Goal: Answer question/provide support: Answer question/provide support

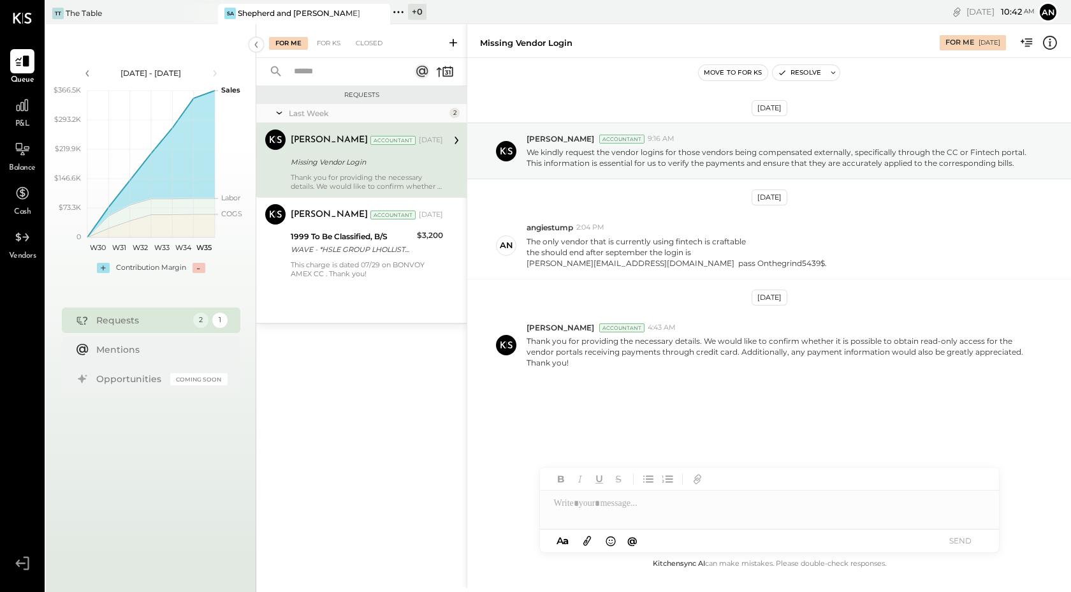
click at [420, 284] on div "Last Week 2 [PERSON_NAME] Accountant [PERSON_NAME] Accountant [DATE] Missing Ve…" at bounding box center [361, 213] width 210 height 219
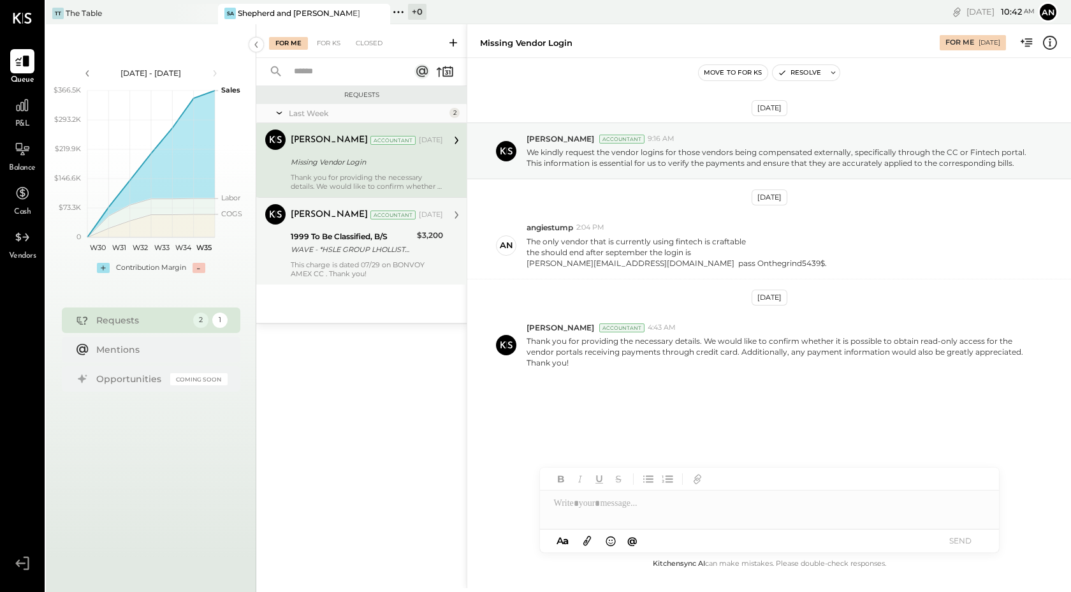
click at [415, 259] on div "[PERSON_NAME] Accountant [DATE] 1999 To Be Classified, B/S WAVE - *HSLE GROUP L…" at bounding box center [367, 241] width 152 height 74
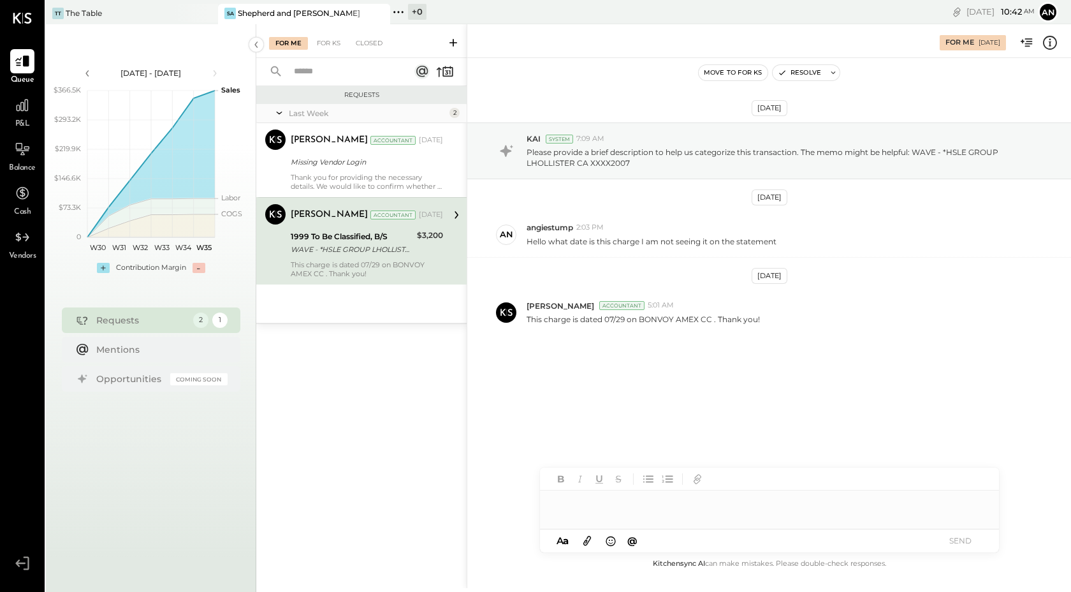
click at [600, 505] on div at bounding box center [769, 503] width 459 height 26
drag, startPoint x: 996, startPoint y: 150, endPoint x: 948, endPoint y: 150, distance: 47.8
click at [948, 150] on p "Please provide a brief description to help us categorize this transaction. The …" at bounding box center [781, 158] width 508 height 22
copy p "HSLE GROUP"
drag, startPoint x: 641, startPoint y: 501, endPoint x: 534, endPoint y: 499, distance: 106.5
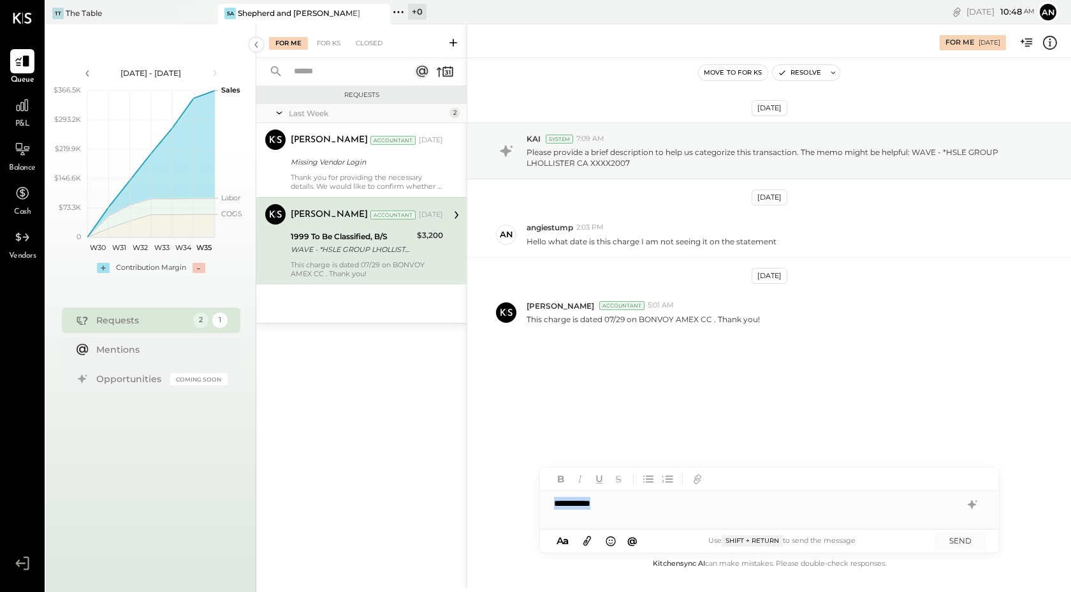
click at [534, 499] on div "**********" at bounding box center [769, 306] width 604 height 564
click at [970, 540] on button "SEND" at bounding box center [960, 540] width 51 height 17
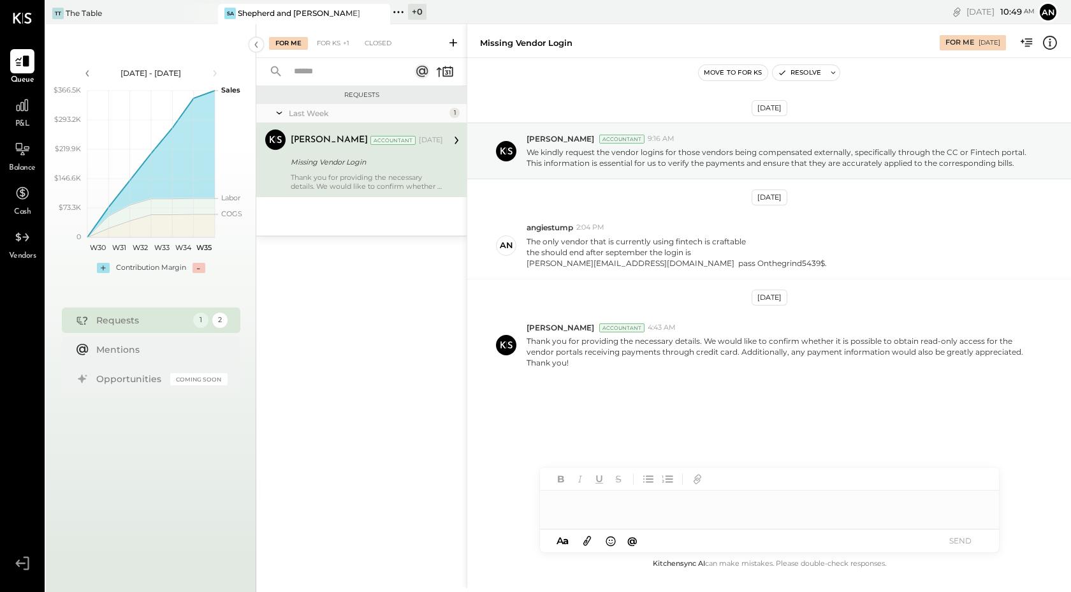
click at [406, 149] on div "[PERSON_NAME] Accountant [DATE]" at bounding box center [367, 140] width 152 height 18
click at [617, 508] on div at bounding box center [769, 503] width 459 height 26
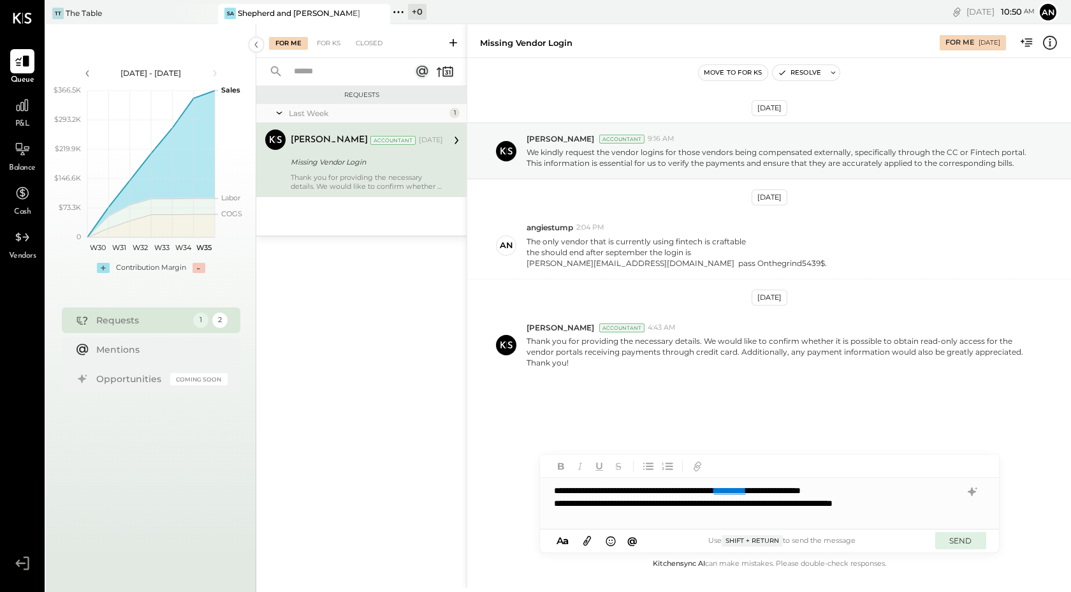
click at [970, 537] on button "SEND" at bounding box center [960, 540] width 51 height 17
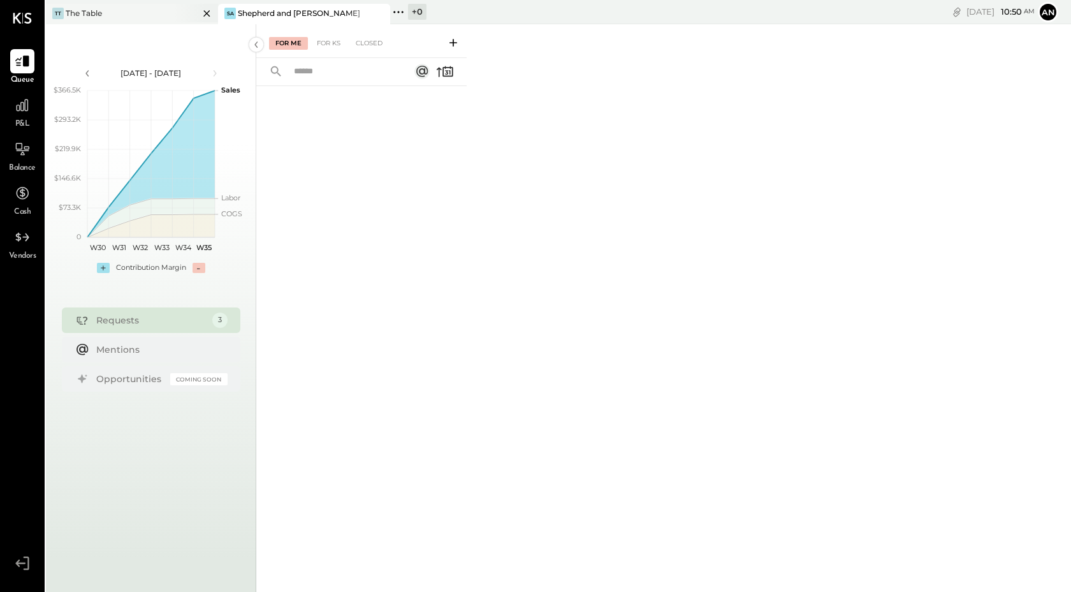
click at [172, 14] on div "TT The Table" at bounding box center [122, 13] width 153 height 11
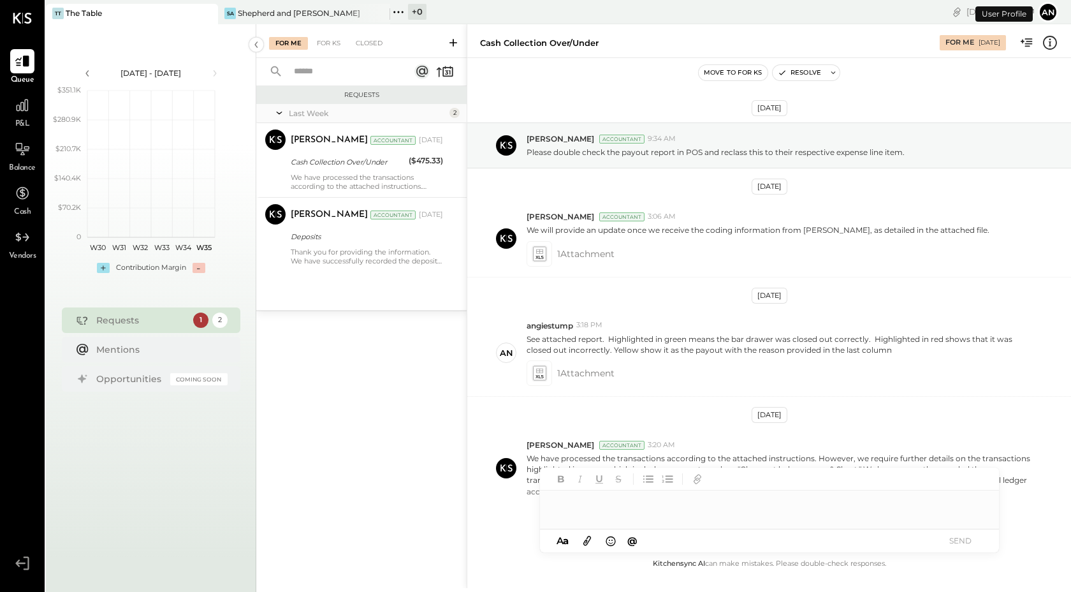
scroll to position [46, 0]
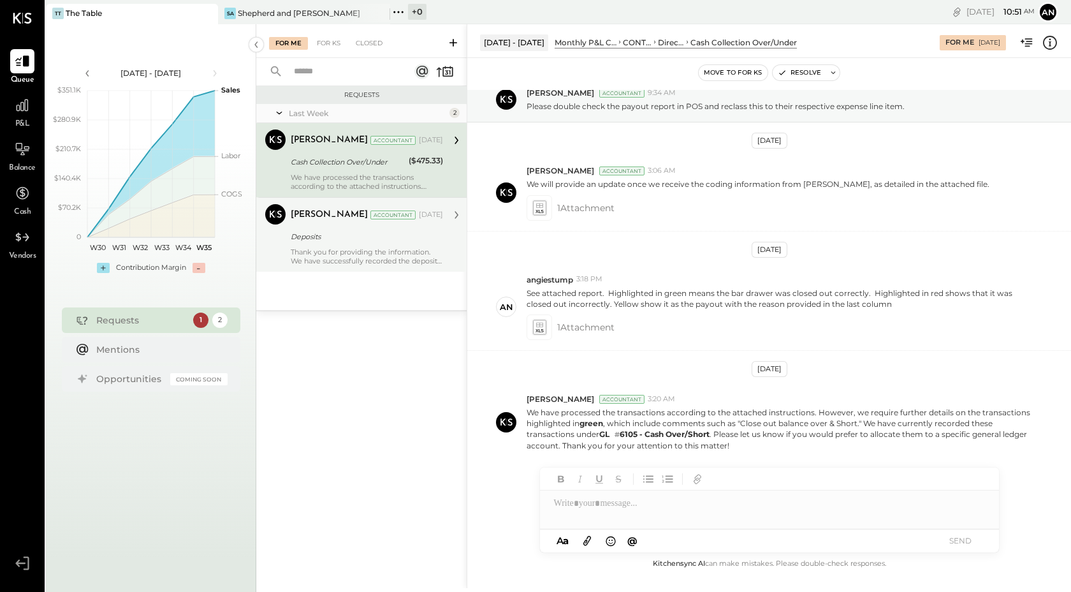
click at [405, 237] on div "Deposits" at bounding box center [365, 236] width 149 height 13
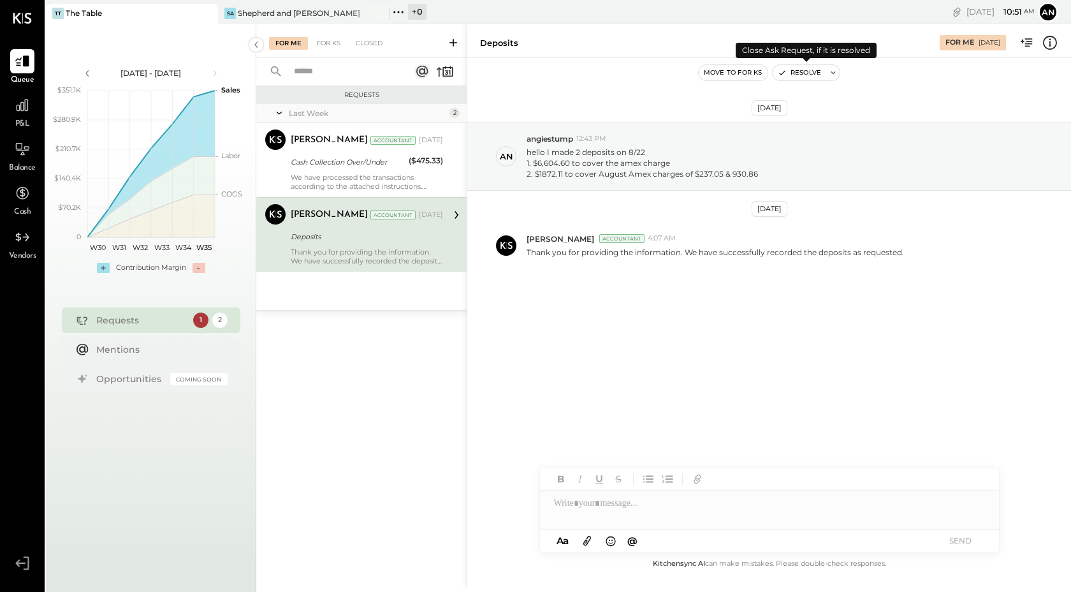
click at [801, 75] on button "Resolve" at bounding box center [800, 72] width 54 height 15
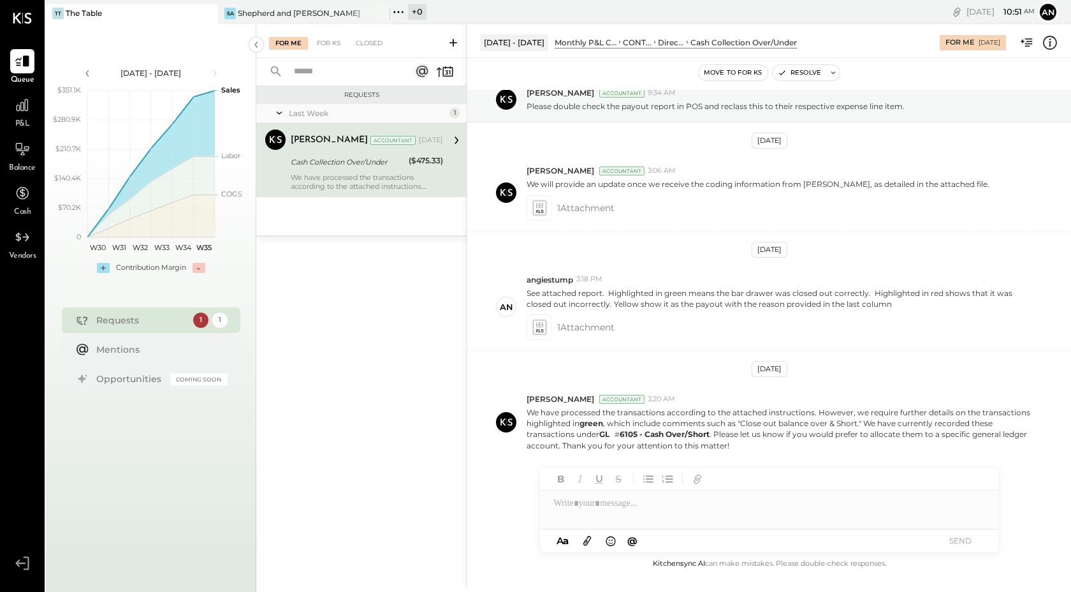
click at [611, 506] on div at bounding box center [769, 503] width 459 height 26
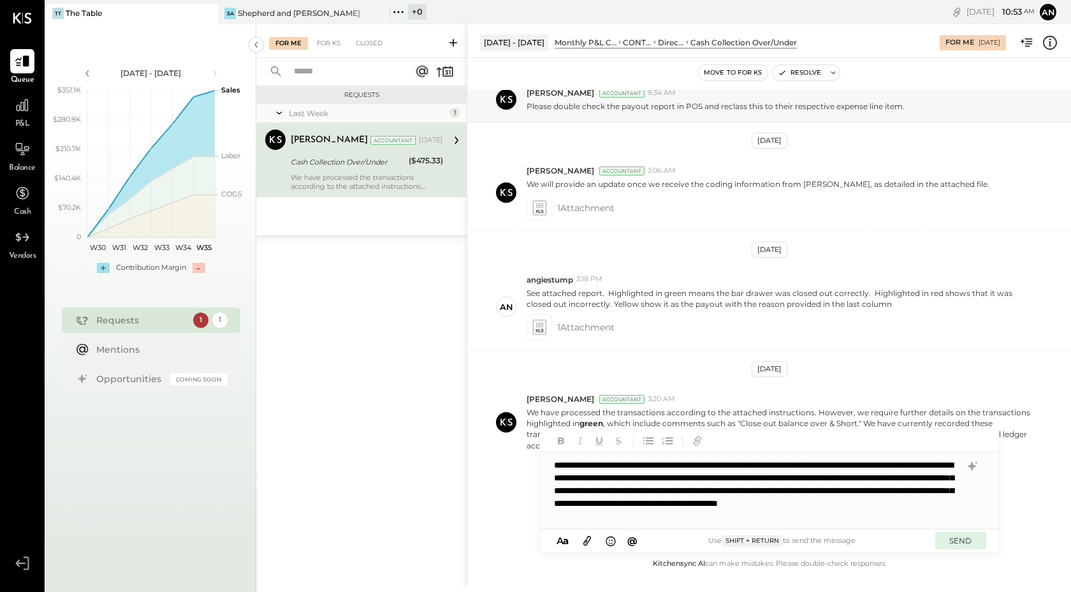
click at [965, 534] on button "SEND" at bounding box center [960, 540] width 51 height 17
